Goal: Complete application form

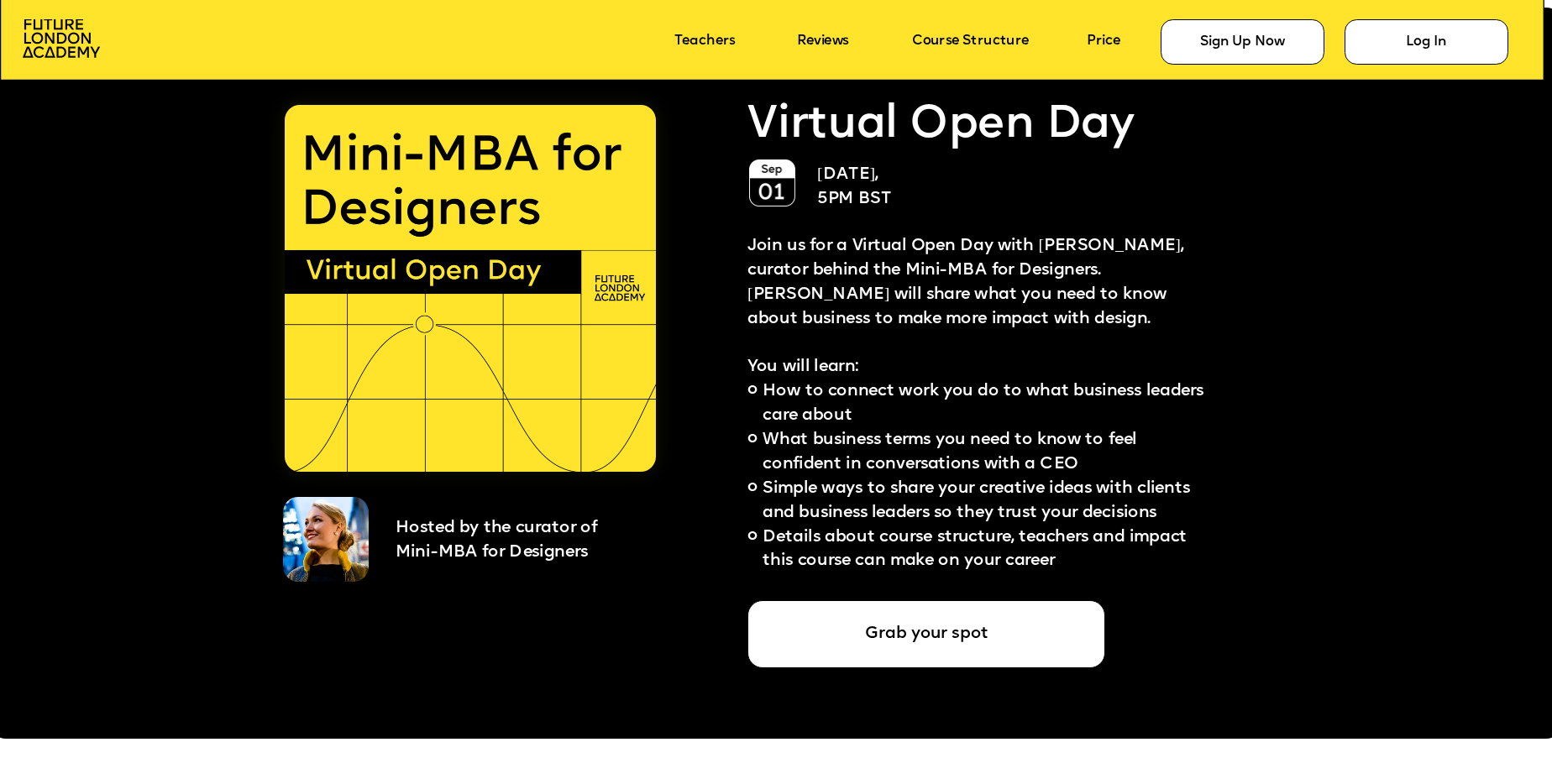
scroll to position [4012, 0]
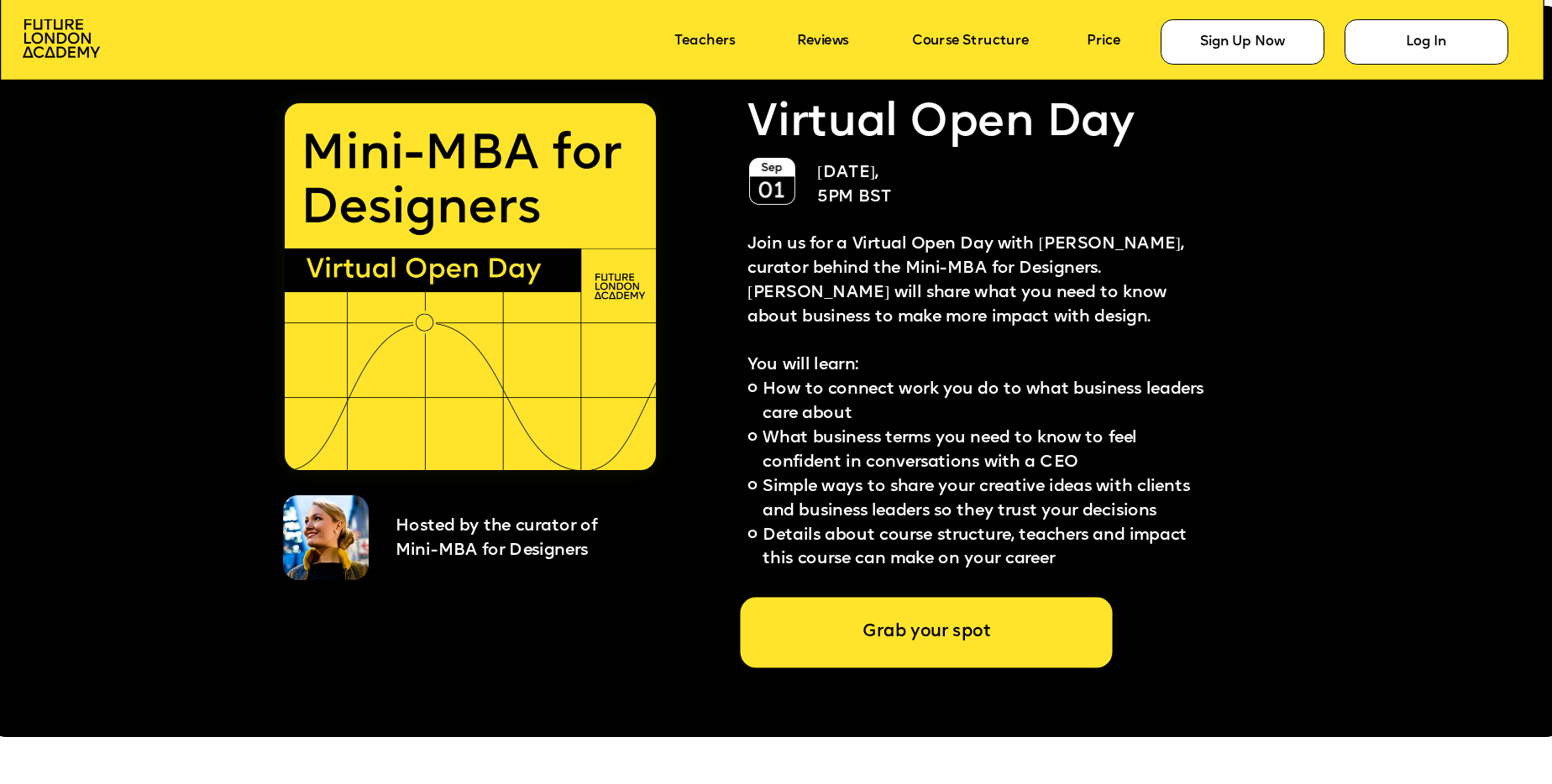
click at [924, 620] on div "Grab your spot" at bounding box center [926, 631] width 372 height 71
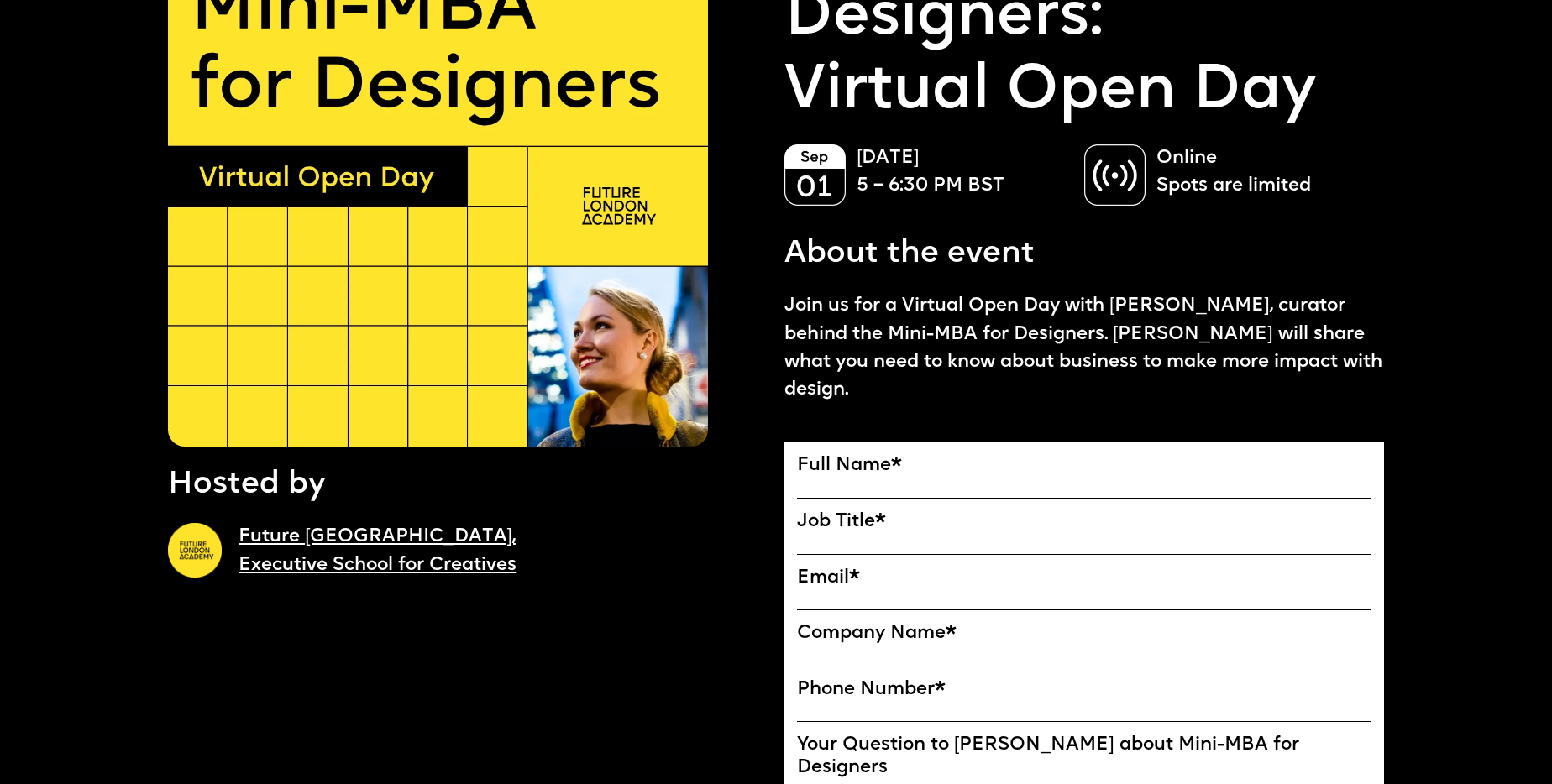
scroll to position [199, 0]
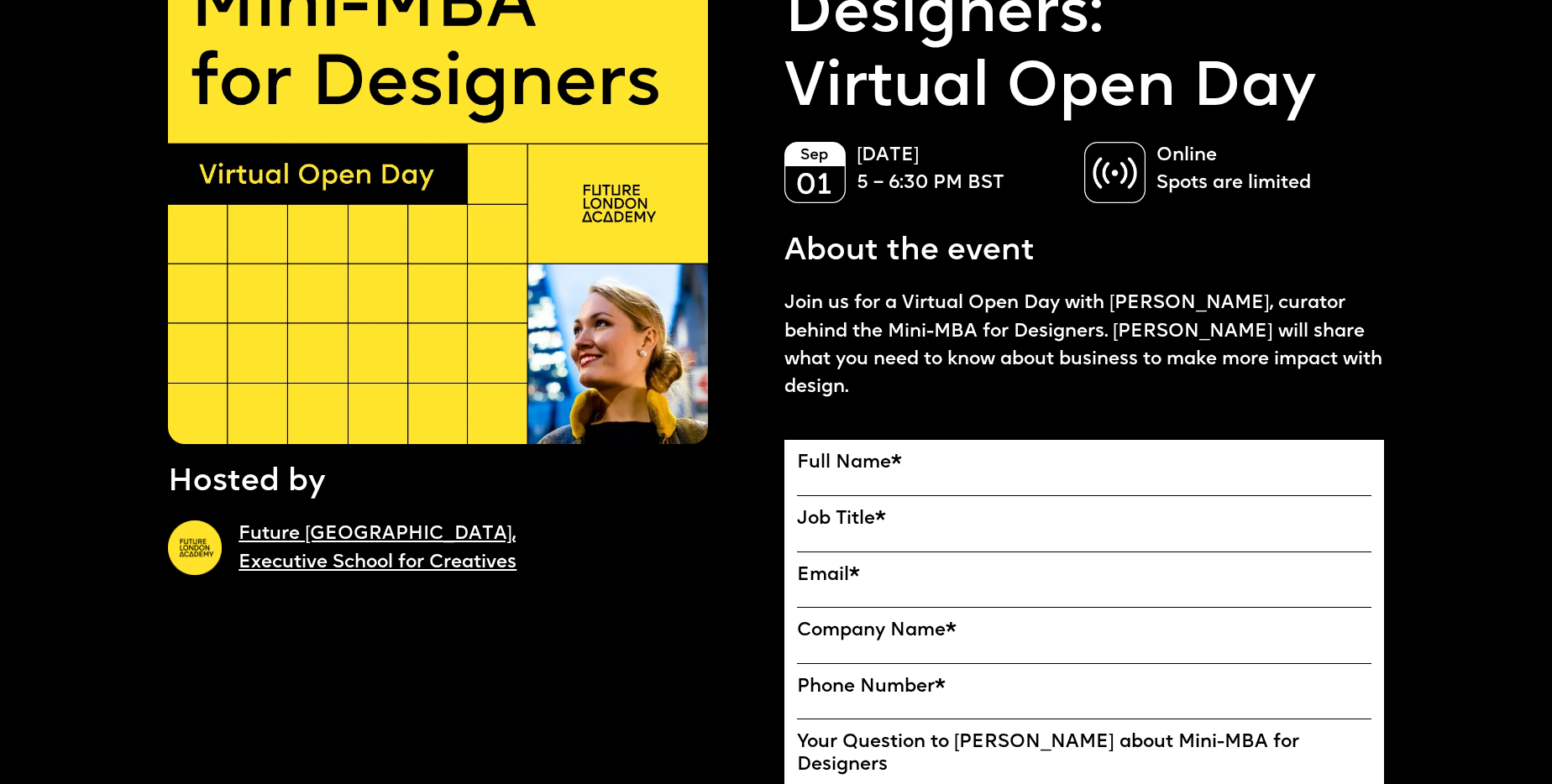
click at [834, 457] on label "Full Name *" at bounding box center [1084, 464] width 574 height 23
click at [0, 0] on input "Full Name" at bounding box center [0, 0] width 0 height 0
click at [833, 464] on label "Full Name *" at bounding box center [1084, 464] width 574 height 23
click at [0, 0] on input "Full Name" at bounding box center [0, 0] width 0 height 0
click at [829, 476] on div "Full Name *" at bounding box center [1084, 476] width 574 height 48
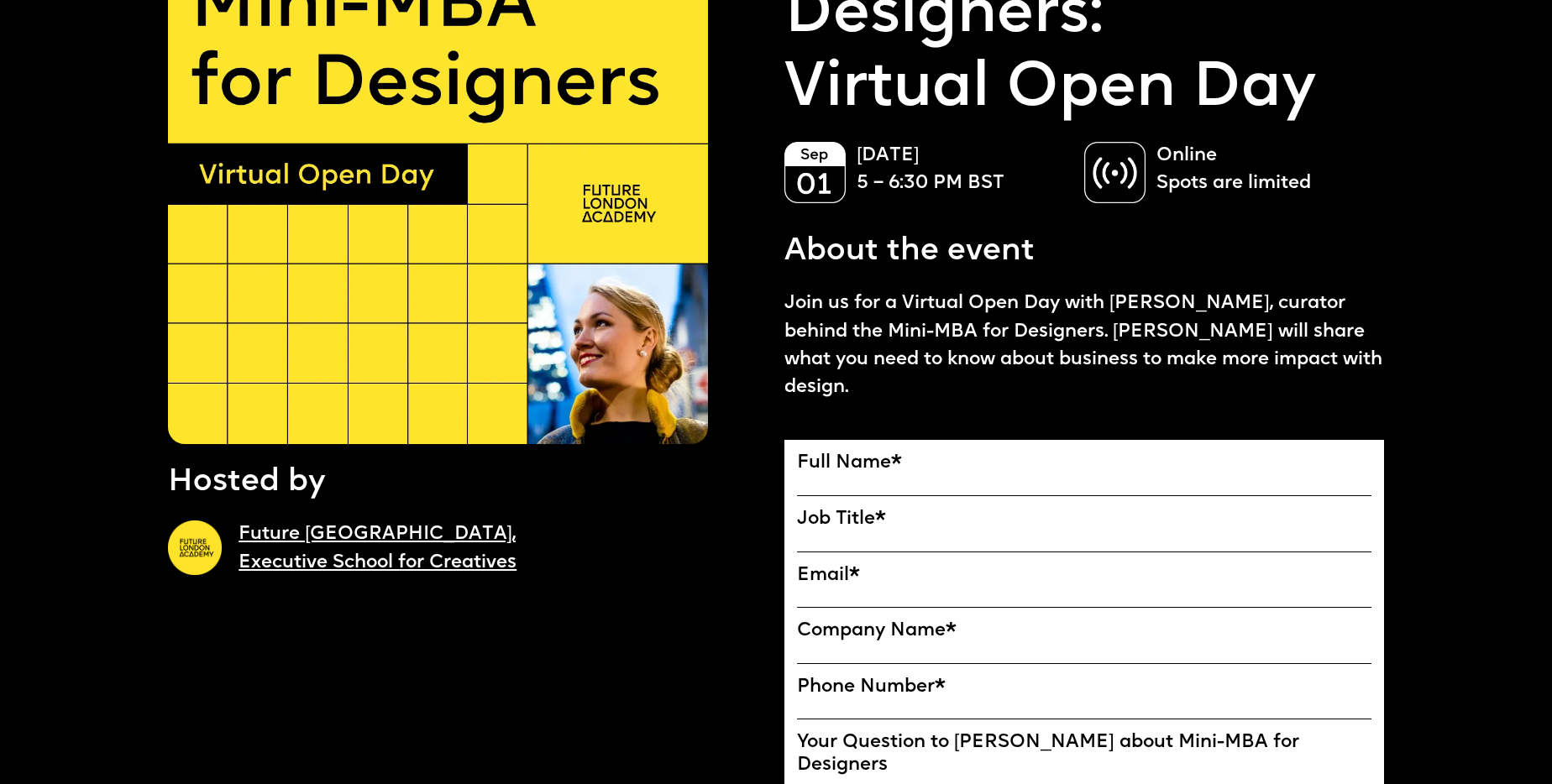
click at [975, 490] on input "Full Name" at bounding box center [1084, 486] width 574 height 21
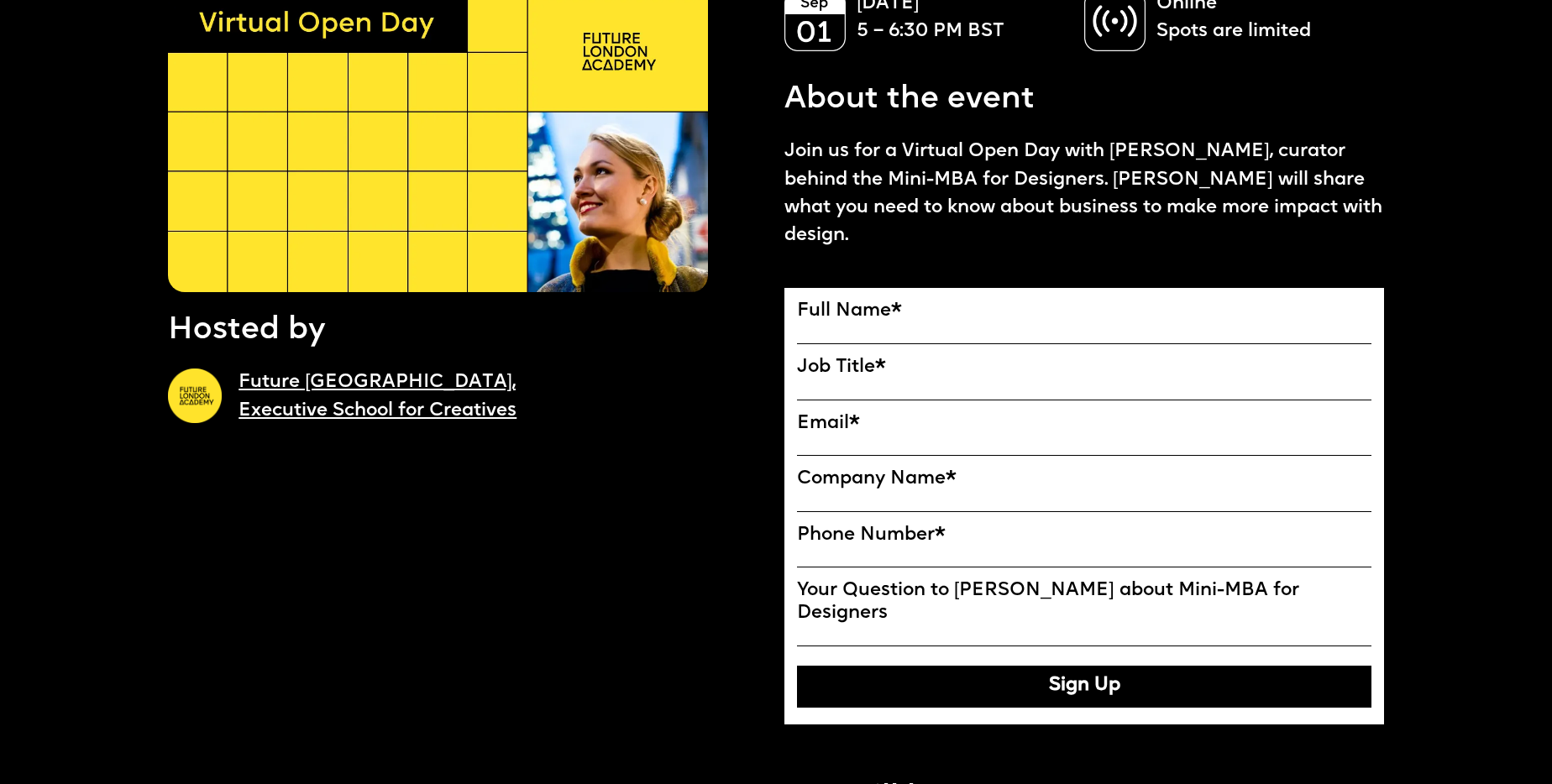
scroll to position [401, 0]
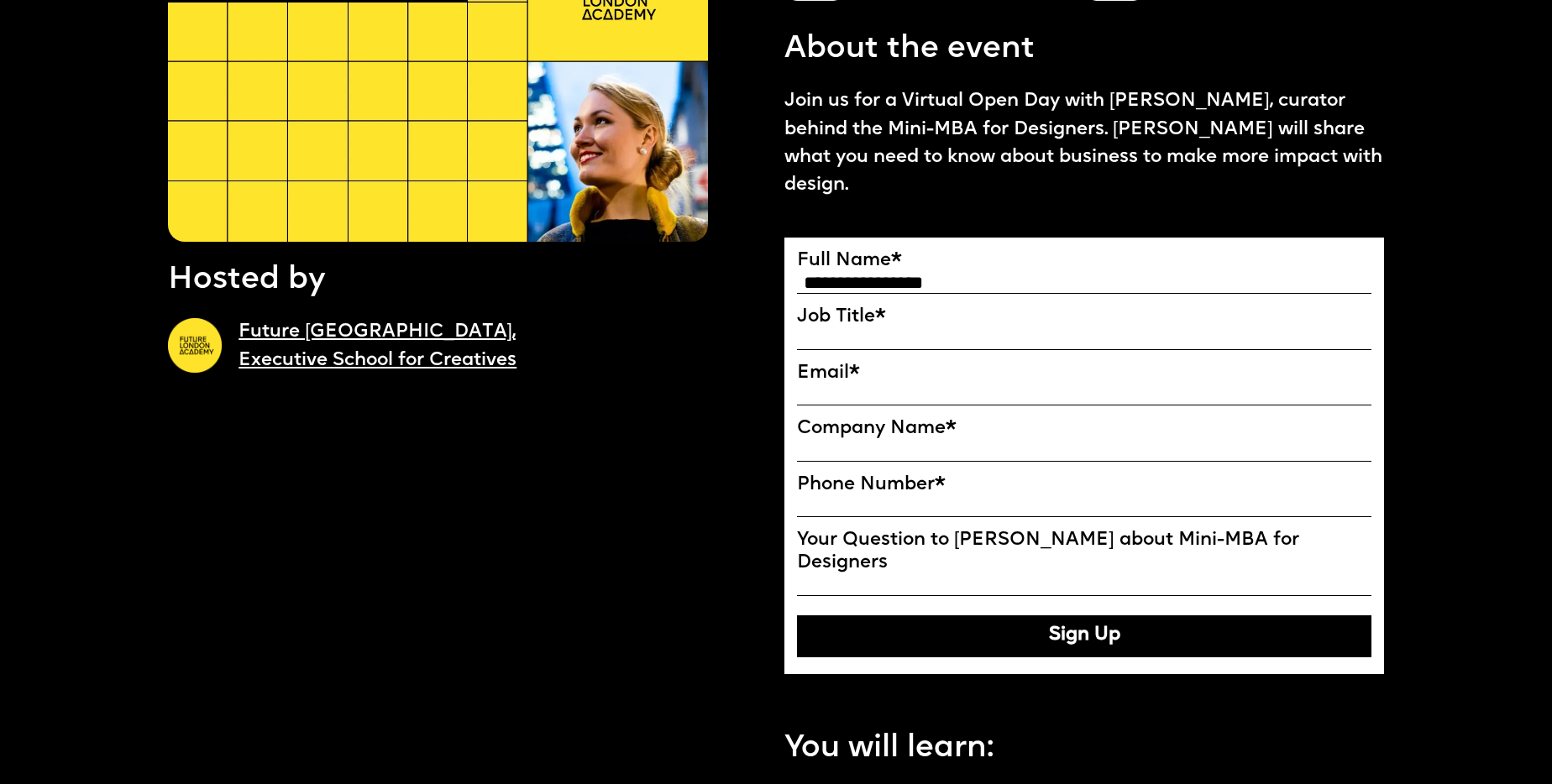
type input "**********"
type input "***"
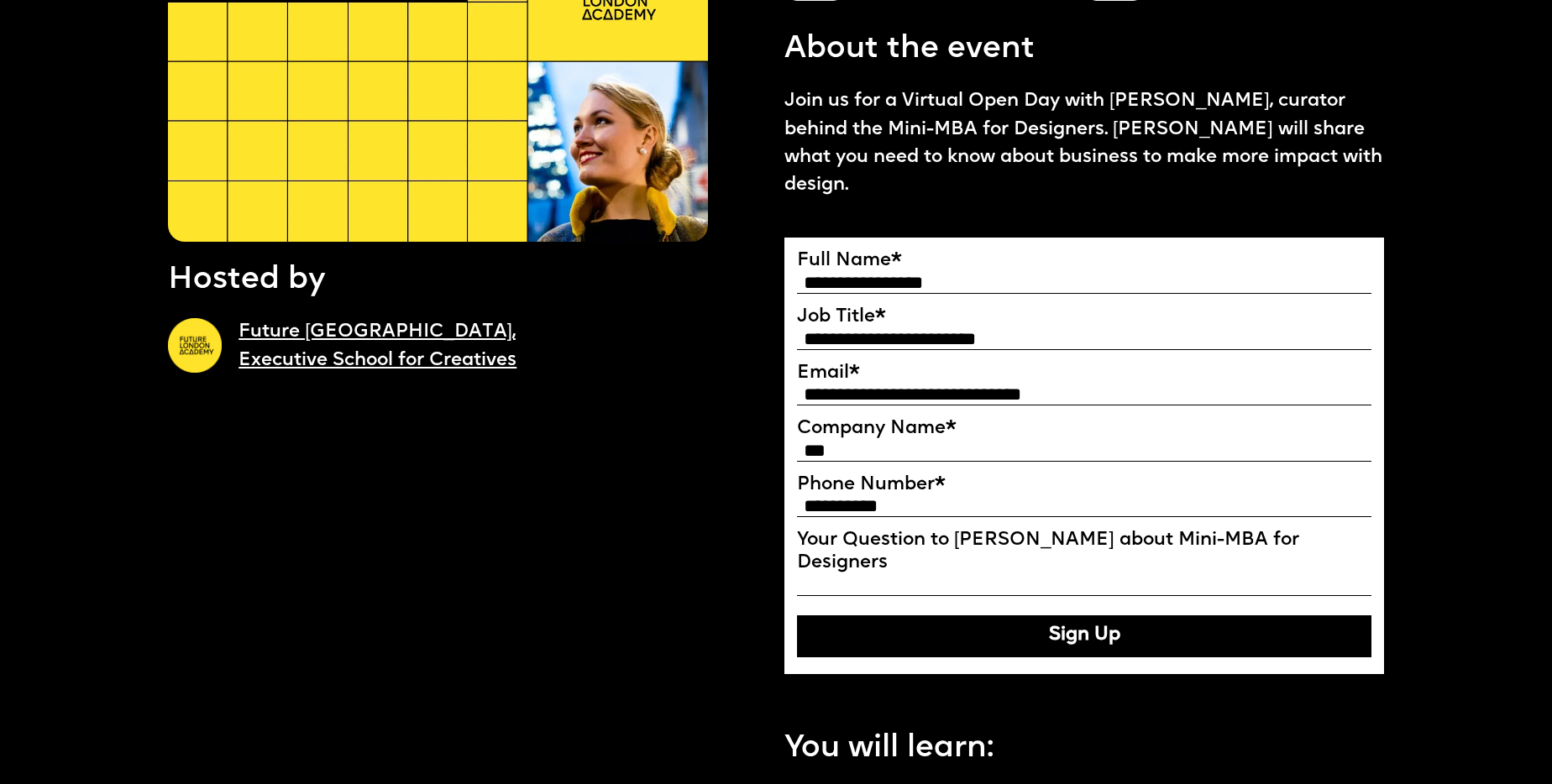
type input "**********"
click at [996, 615] on button "Sign Up" at bounding box center [1084, 636] width 574 height 42
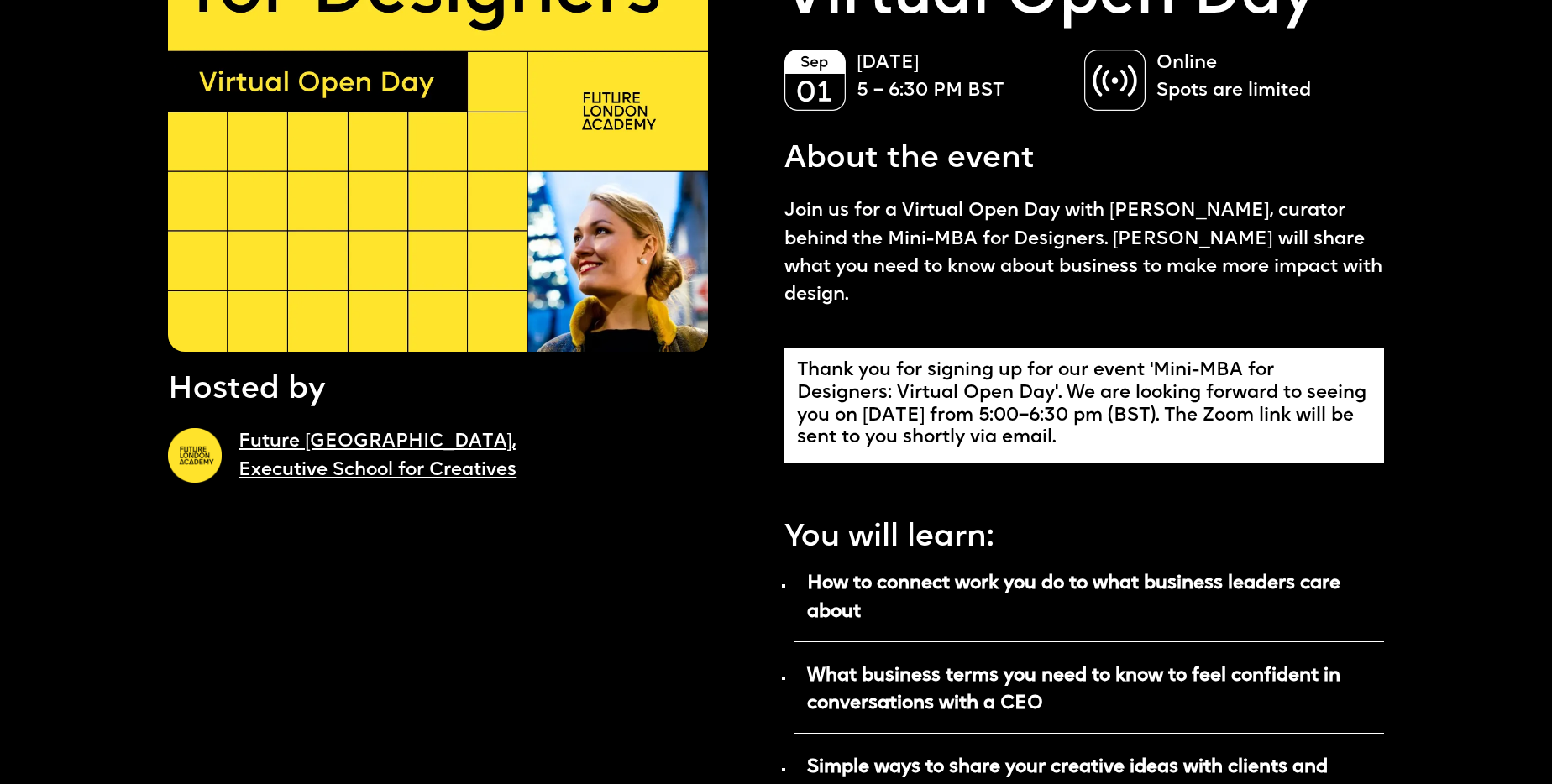
scroll to position [286, 0]
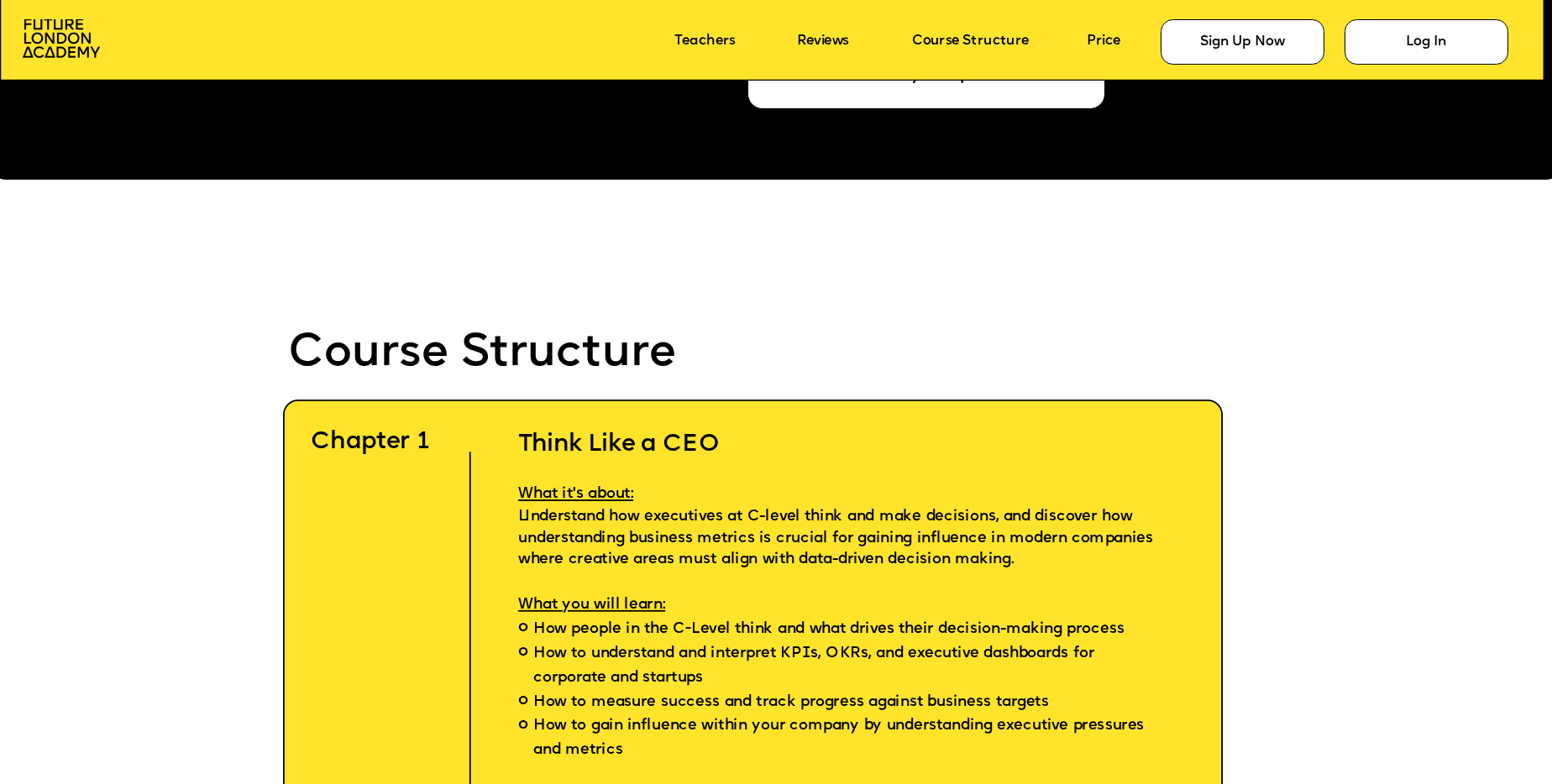
scroll to position [4571, 0]
